Goal: Find specific page/section: Find specific page/section

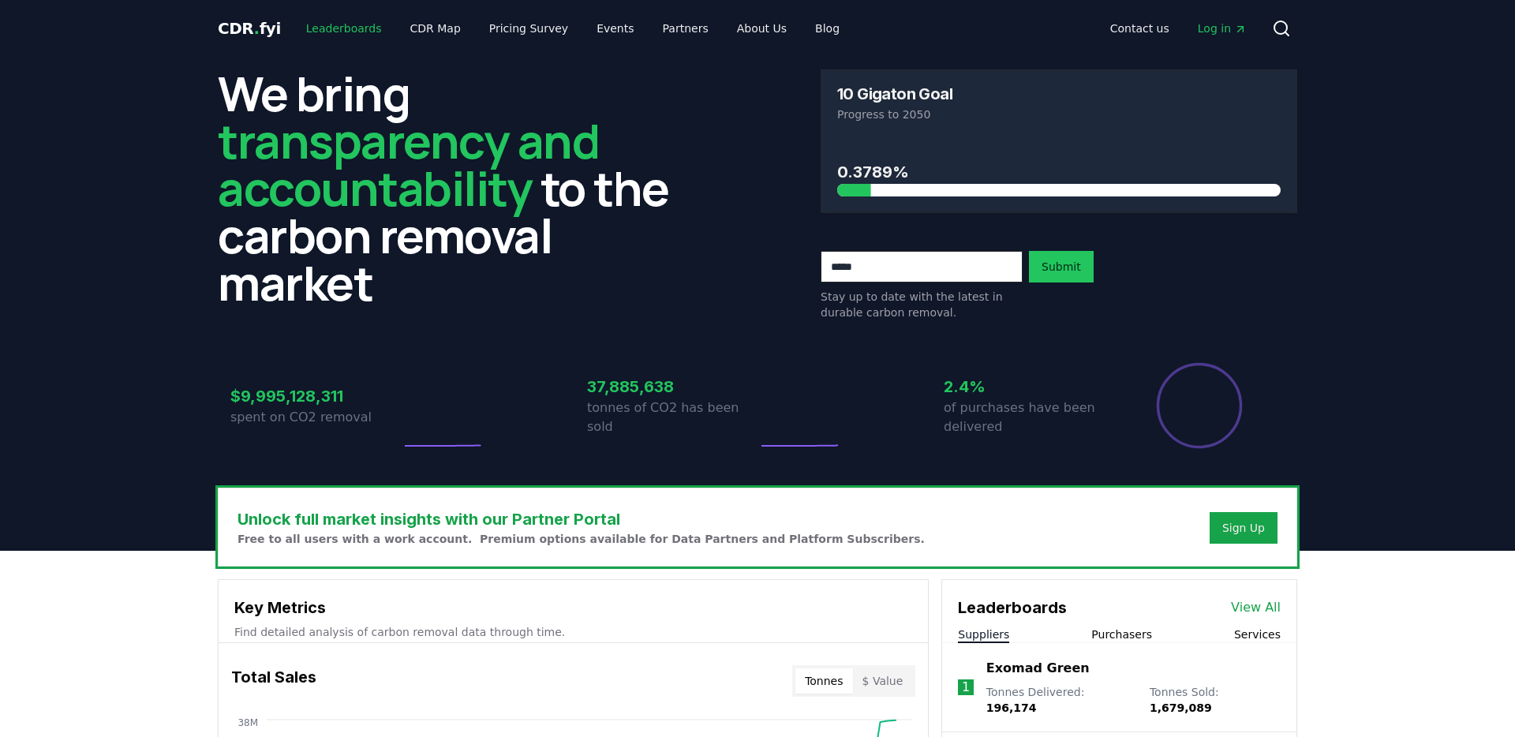
click at [344, 23] on link "Leaderboards" at bounding box center [344, 28] width 101 height 28
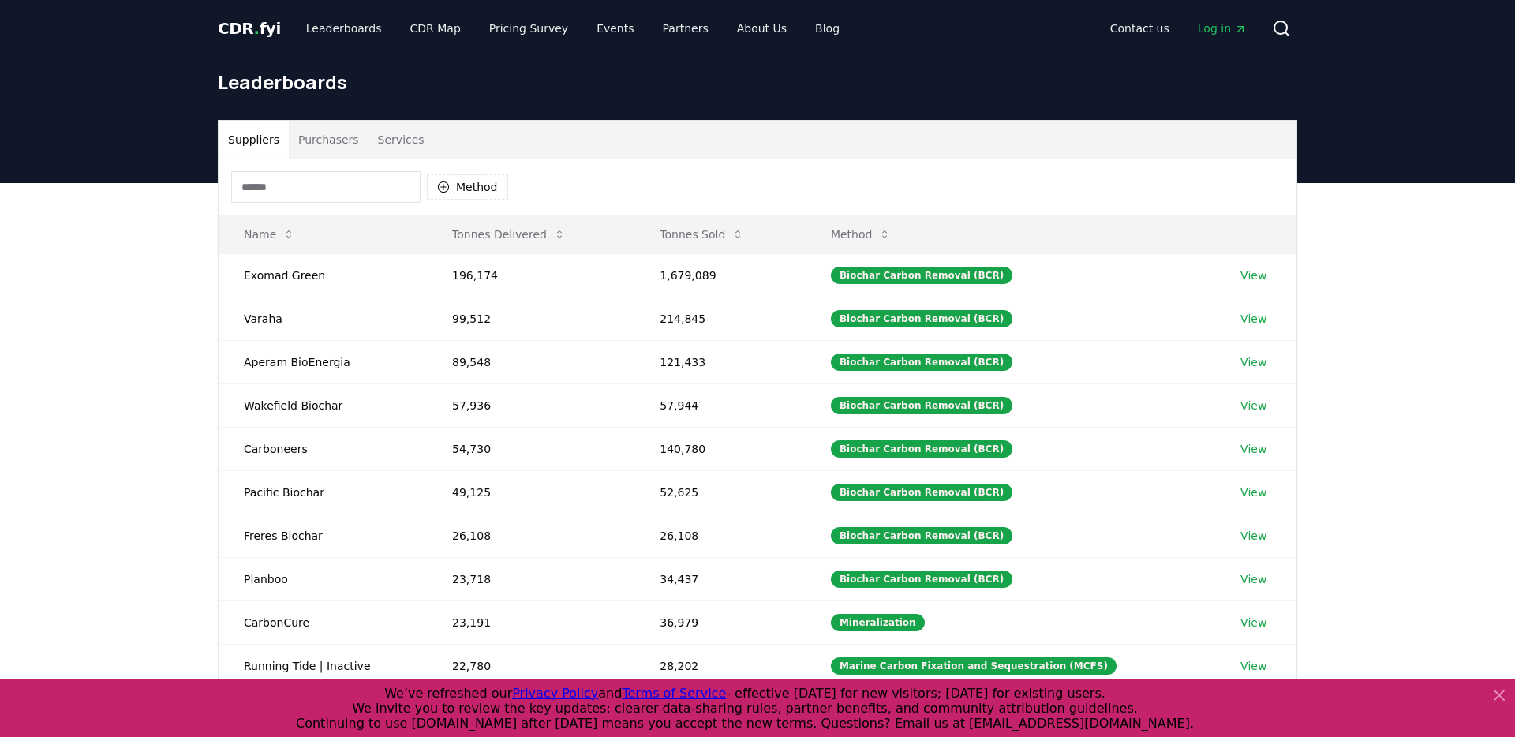
click at [354, 163] on div "Method" at bounding box center [758, 187] width 1078 height 57
click at [354, 181] on input at bounding box center [325, 187] width 189 height 32
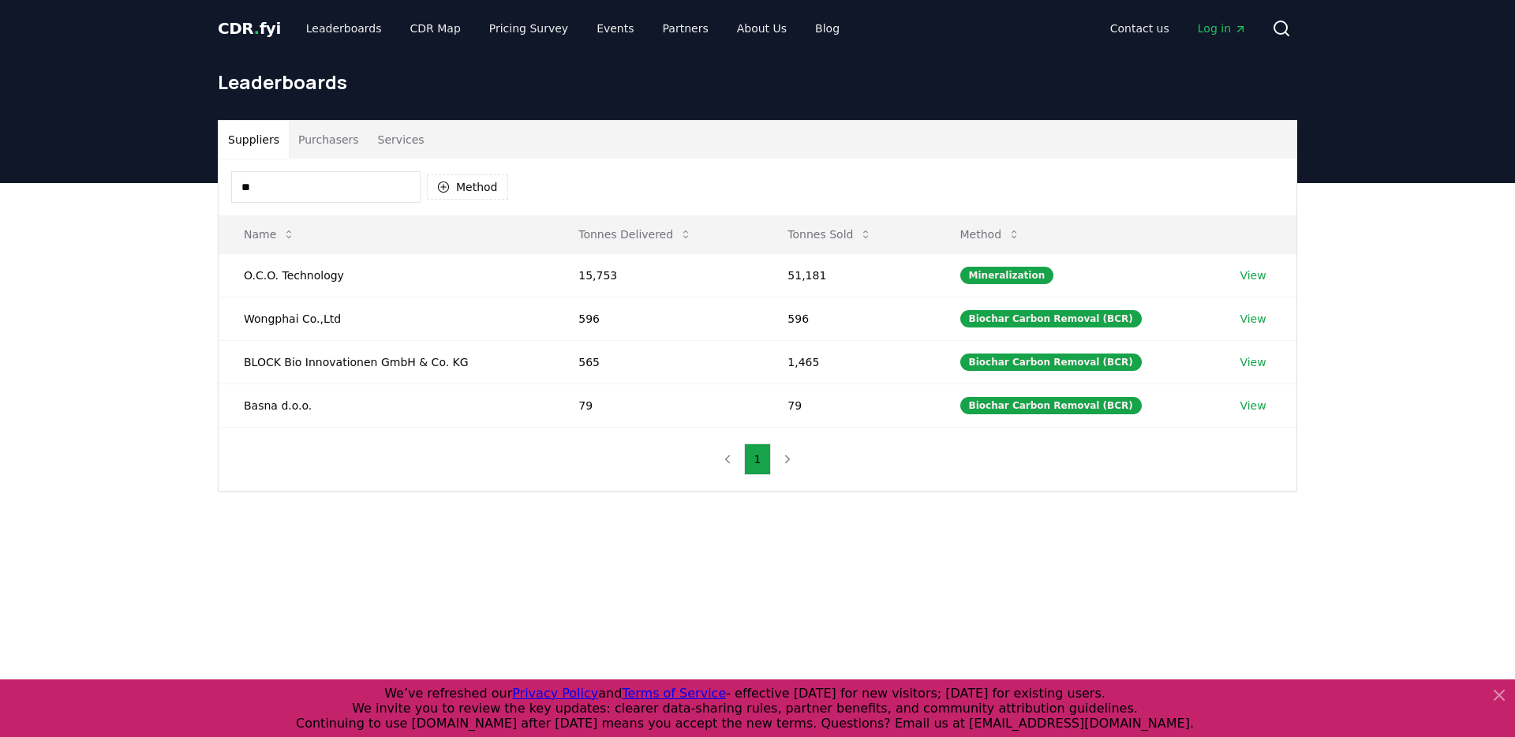
click at [338, 188] on input "**" at bounding box center [325, 187] width 189 height 32
type input "*"
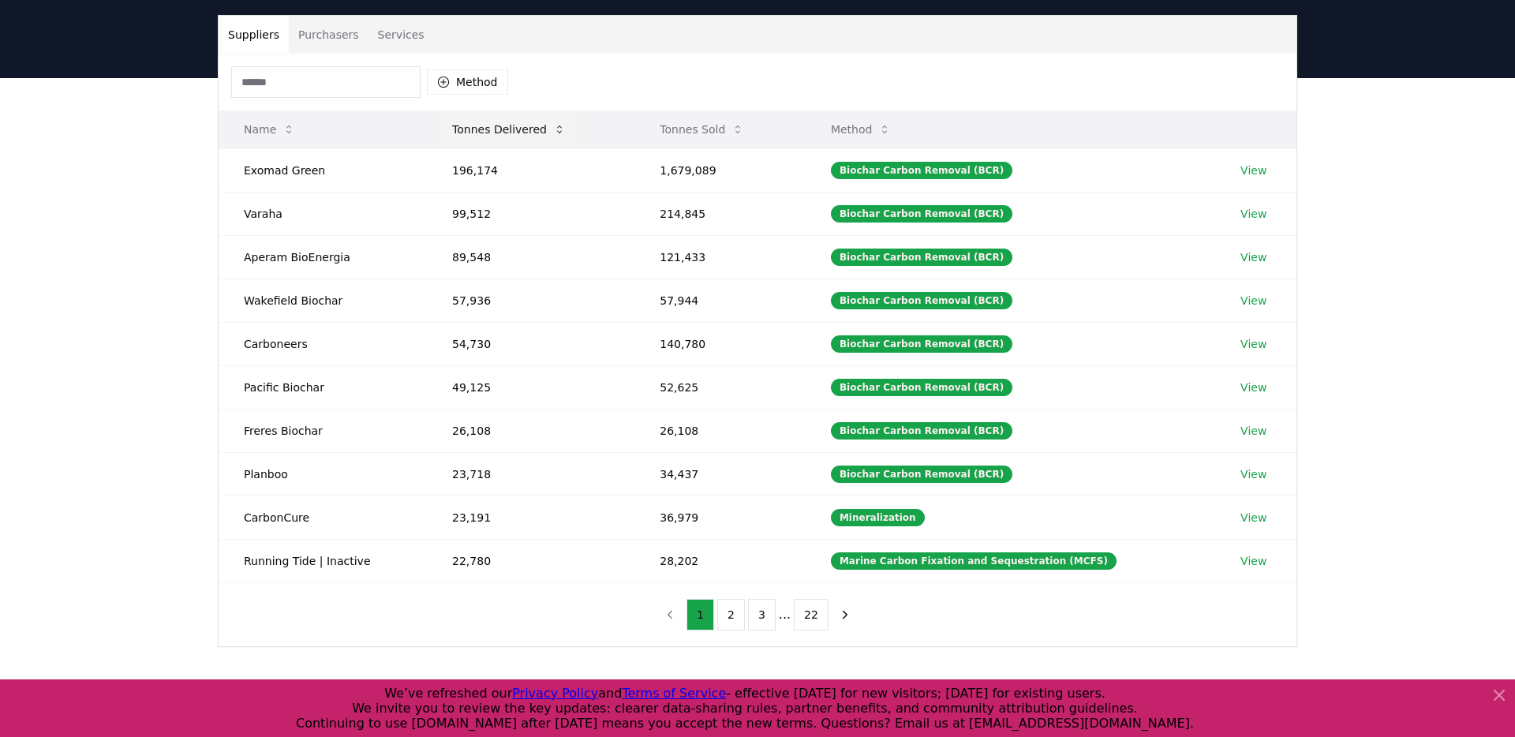
scroll to position [138, 0]
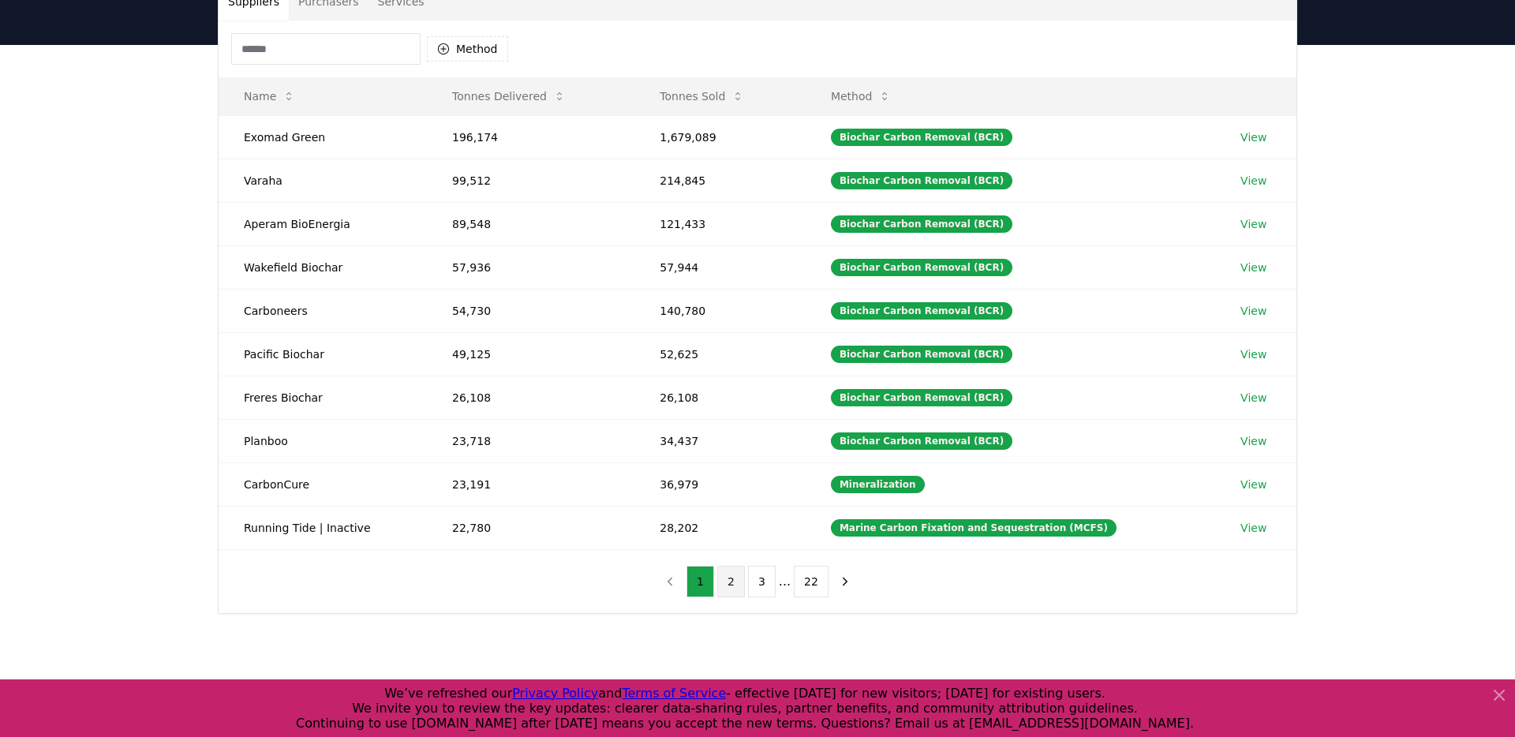
click at [734, 572] on button "2" at bounding box center [731, 582] width 28 height 32
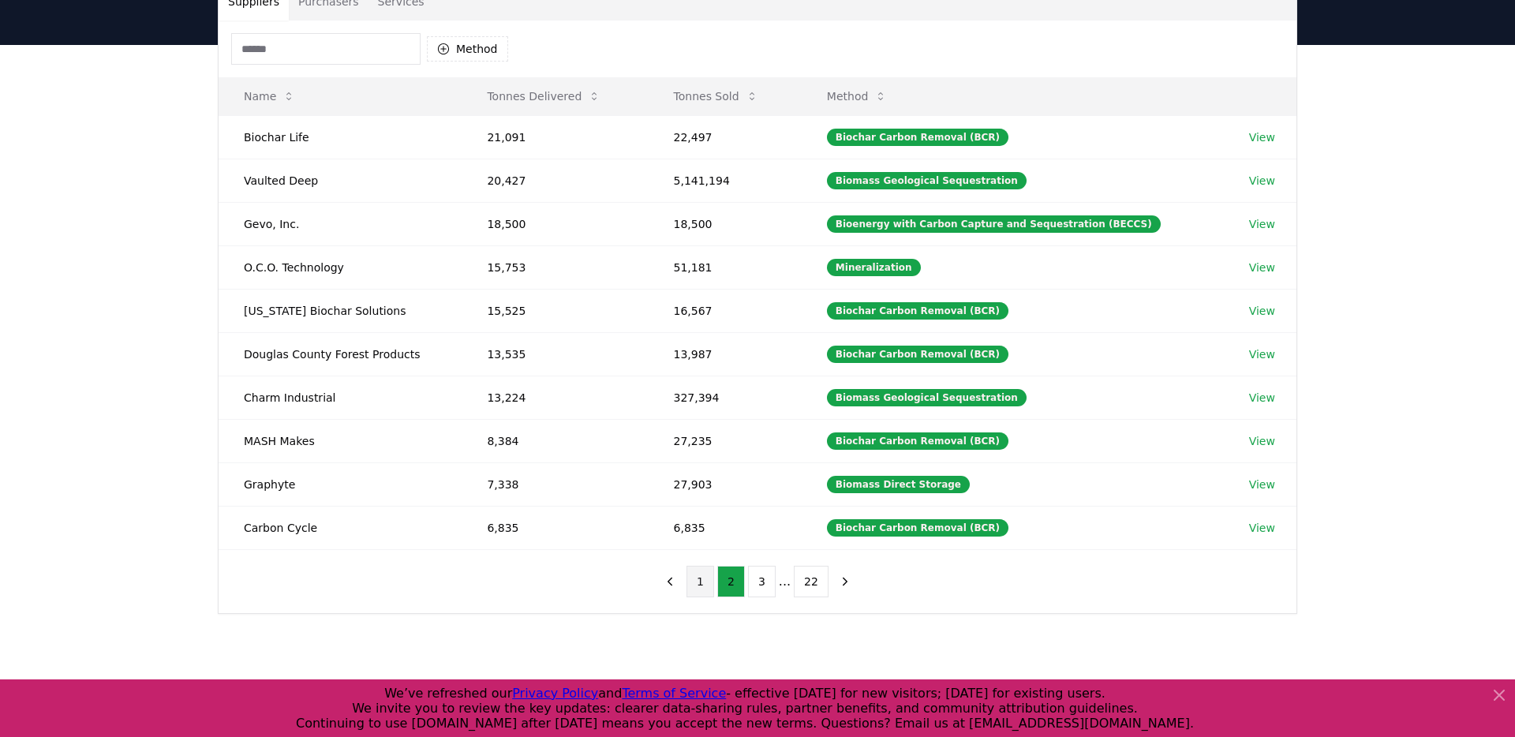
click at [693, 584] on button "1" at bounding box center [701, 582] width 28 height 32
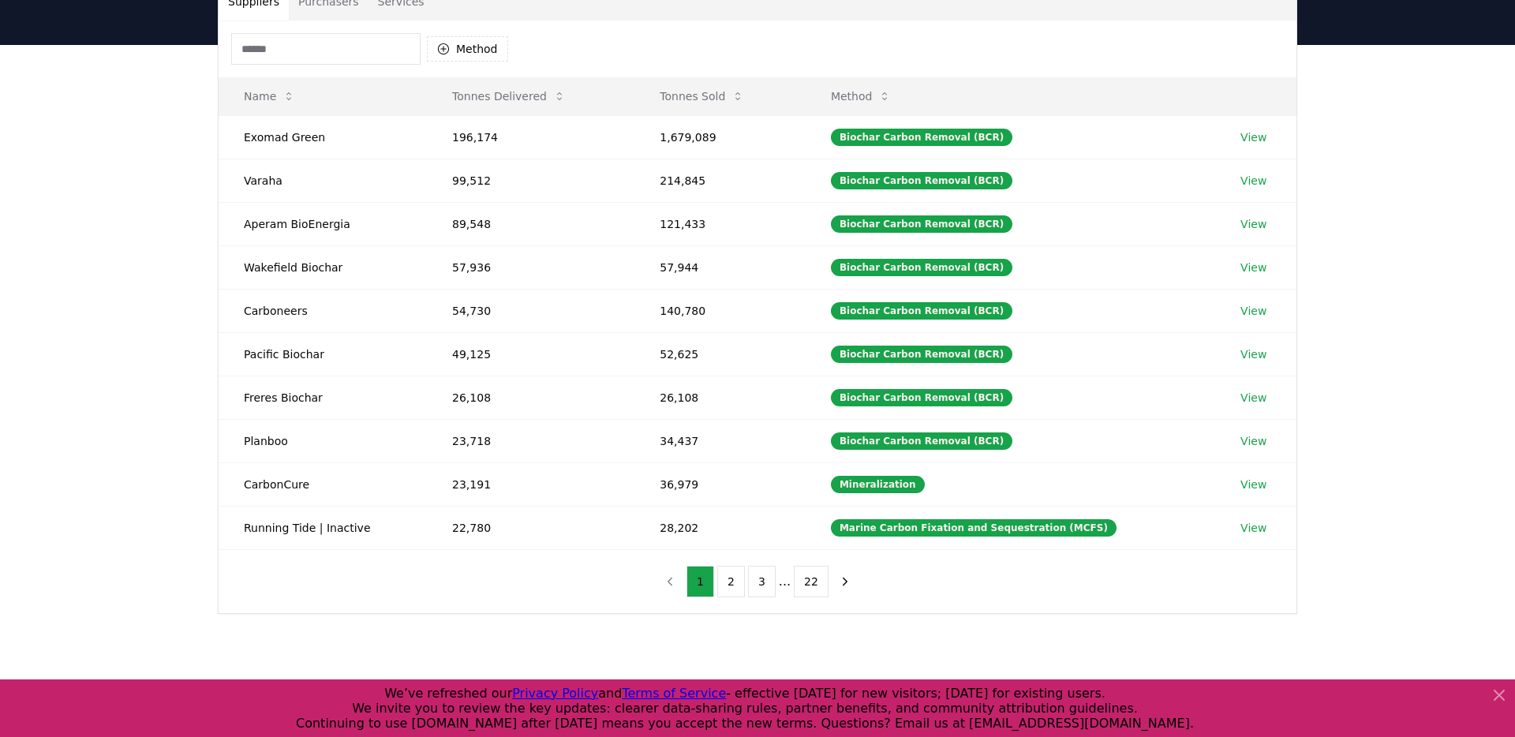
click at [454, 34] on div "Method" at bounding box center [369, 49] width 277 height 32
click at [454, 43] on button "Method" at bounding box center [467, 48] width 81 height 25
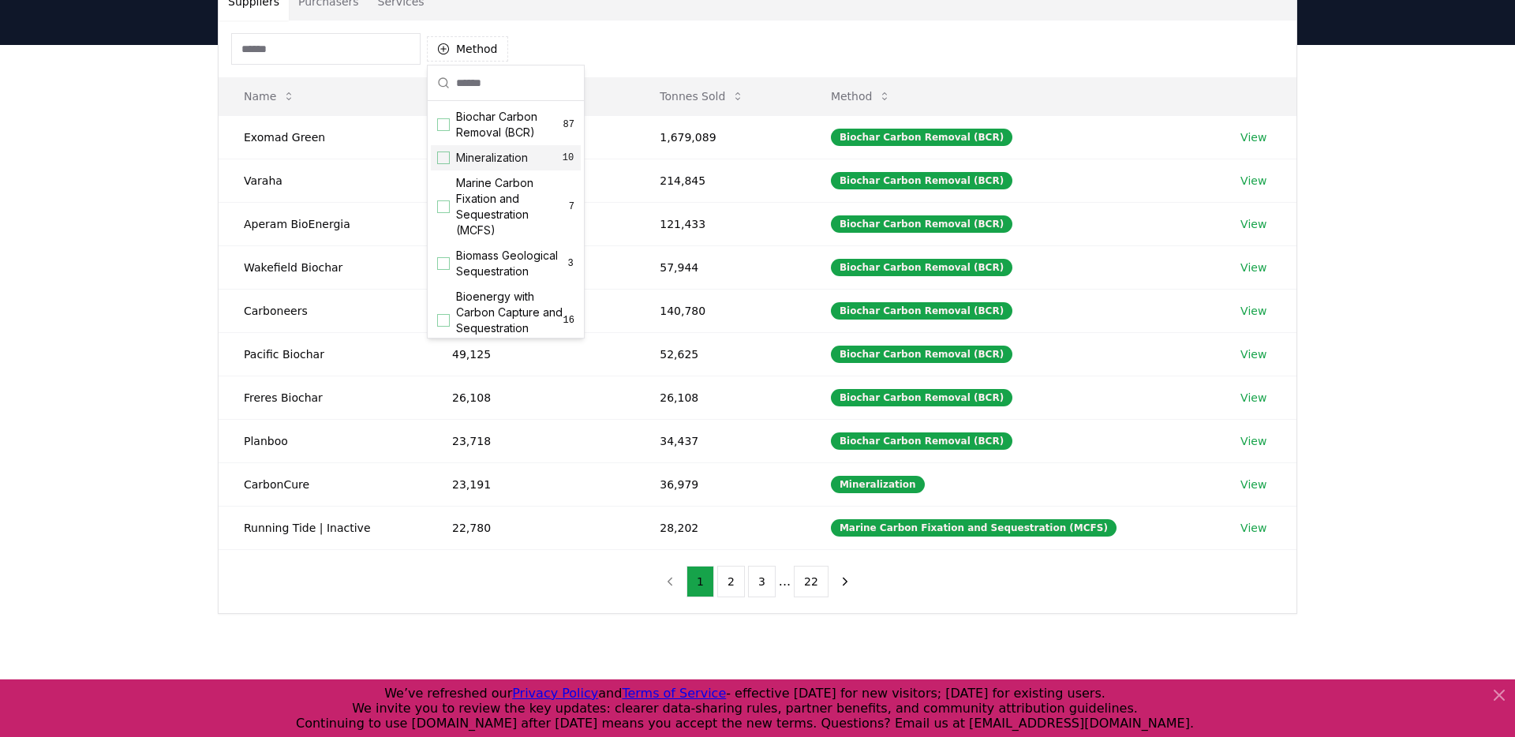
click at [454, 150] on div "Mineralization 10" at bounding box center [506, 157] width 150 height 25
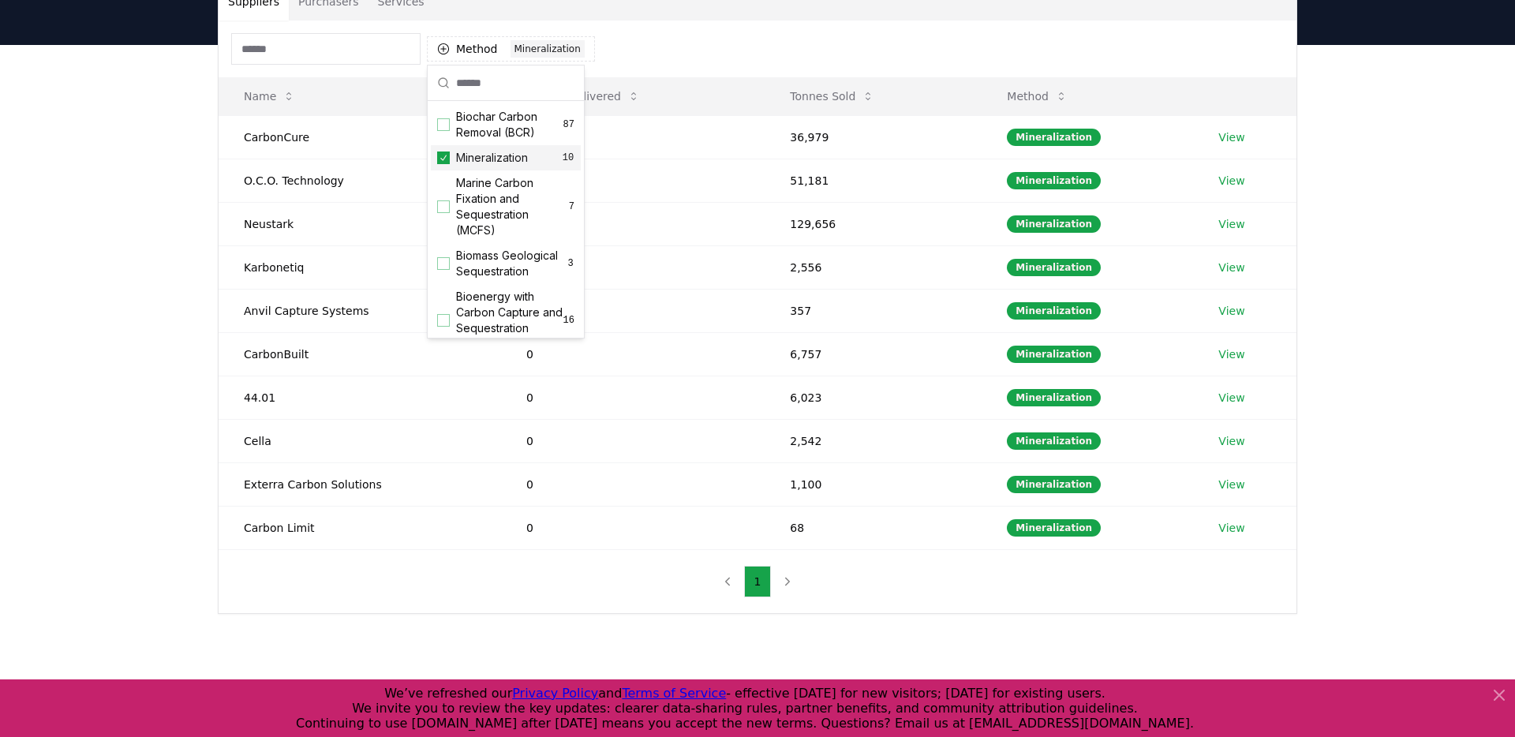
click at [170, 163] on div "Suppliers Purchasers Services Method 1 Mineralization Name Tonnes Delivered Ton…" at bounding box center [757, 361] width 1515 height 632
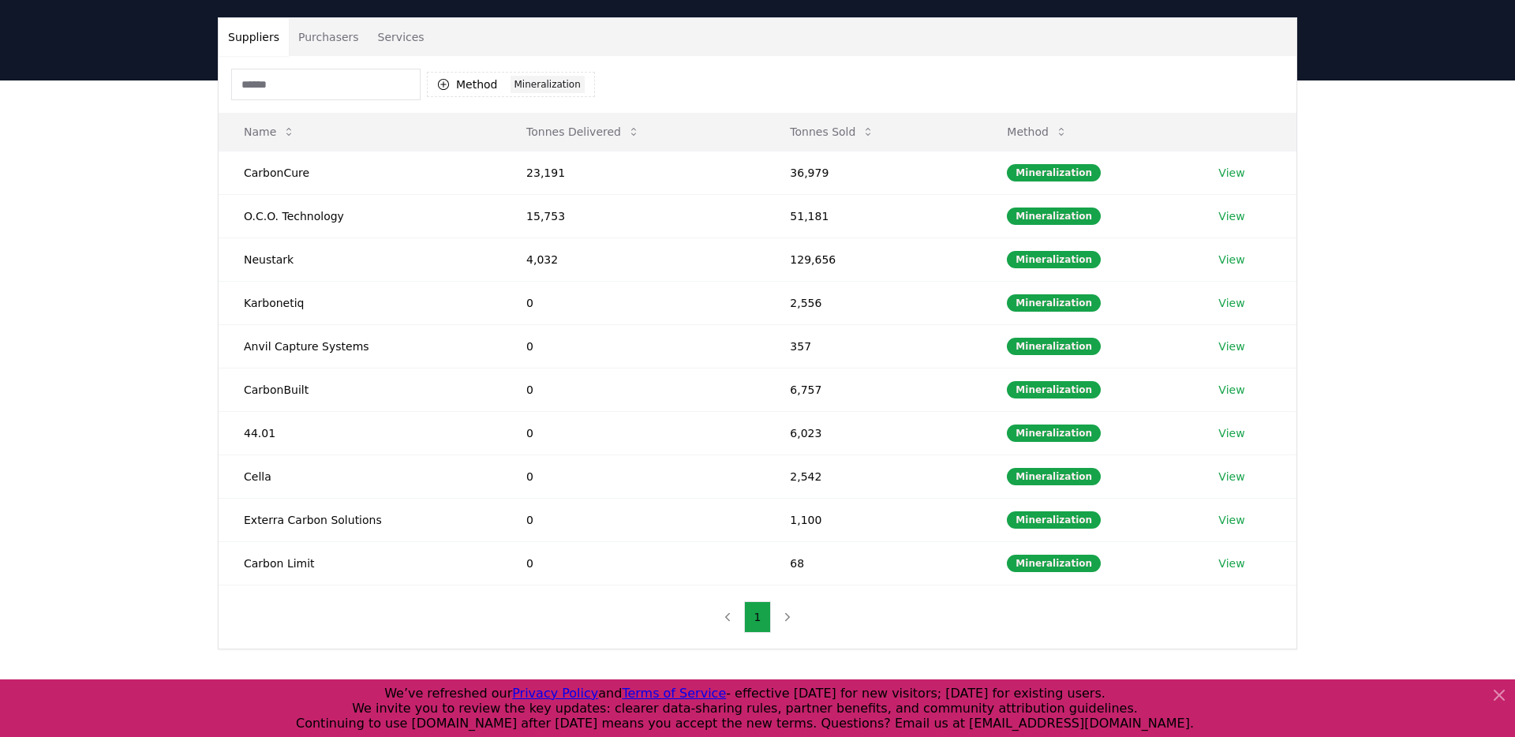
scroll to position [92, 0]
